Goal: Book appointment/travel/reservation

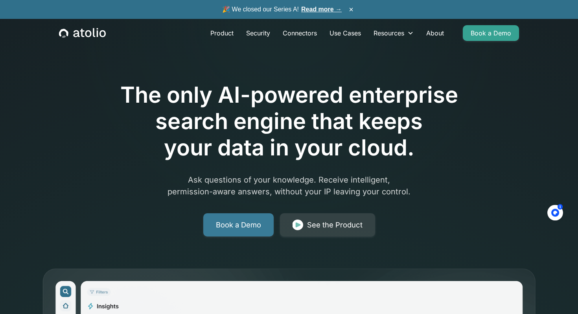
click at [251, 223] on link "Book a Demo" at bounding box center [238, 225] width 70 height 24
click at [324, 219] on div "See the Product" at bounding box center [334, 224] width 55 height 11
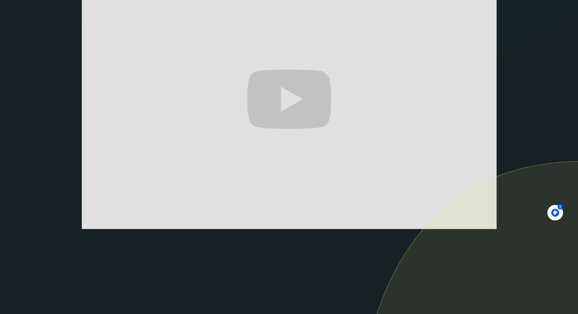
scroll to position [189, 0]
